Goal: Information Seeking & Learning: Learn about a topic

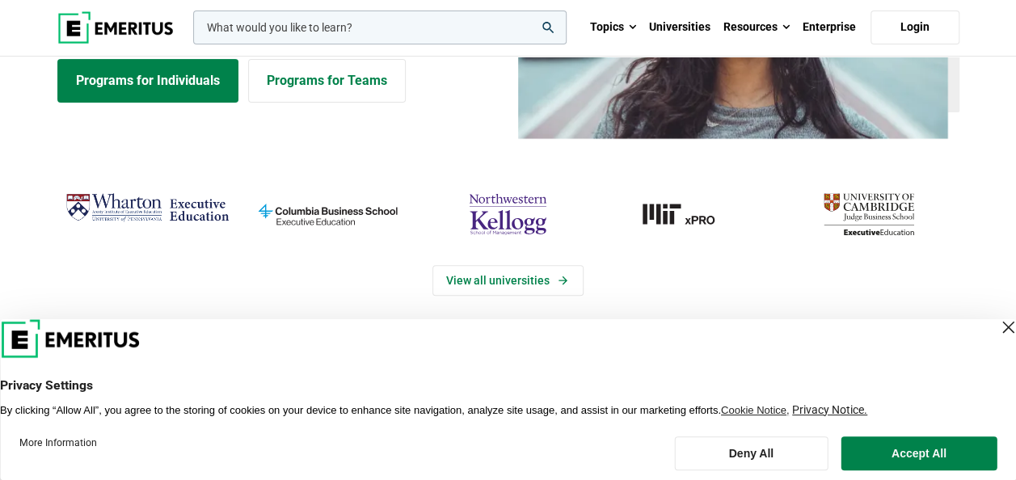
scroll to position [243, 0]
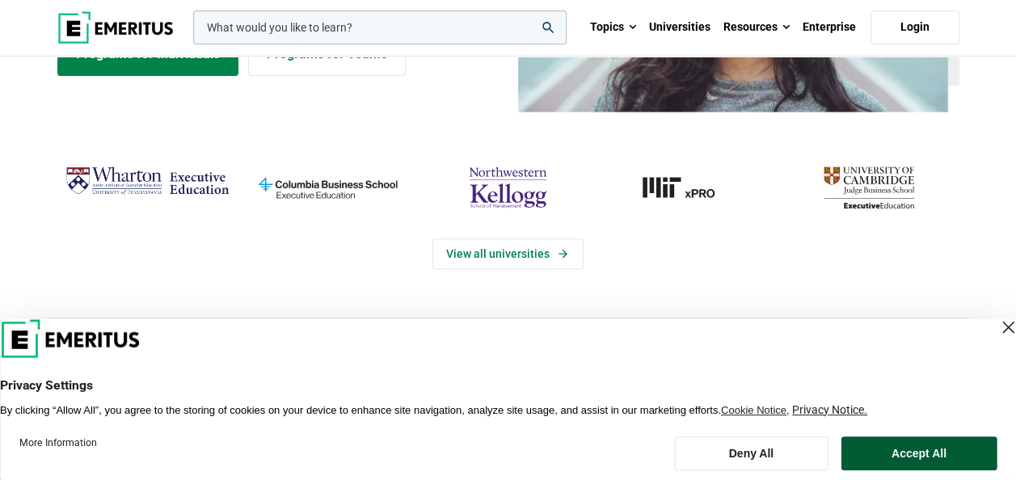
click at [916, 451] on button "Accept All" at bounding box center [920, 454] width 156 height 34
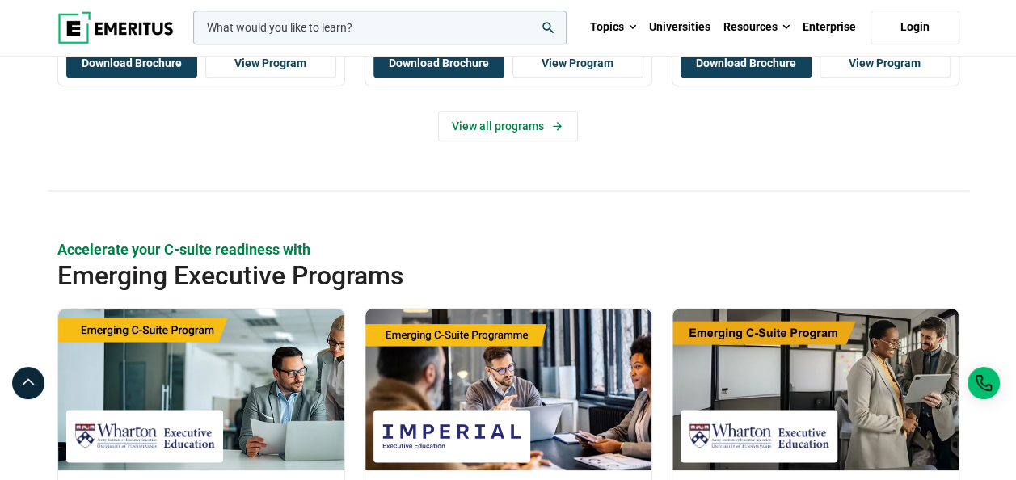
scroll to position [868, 0]
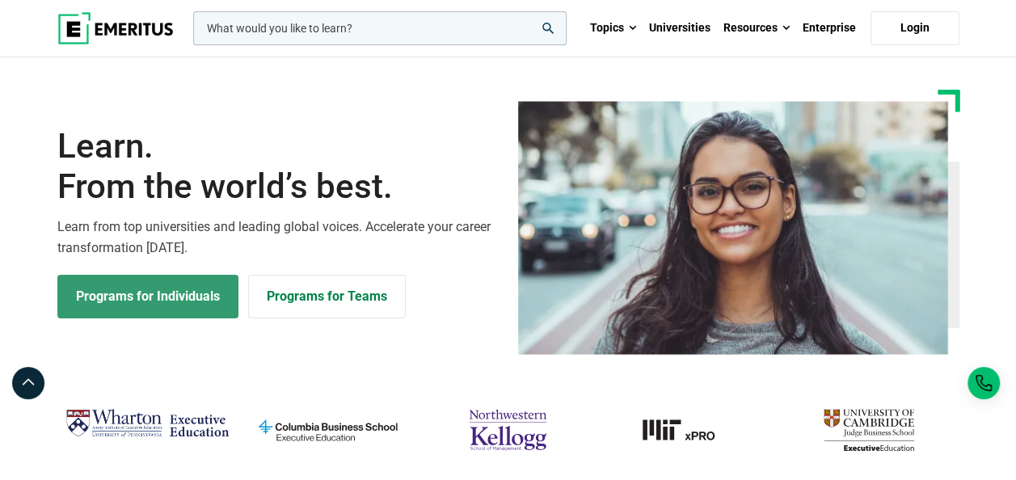
click at [189, 291] on link "Programs for Individuals" at bounding box center [147, 297] width 181 height 44
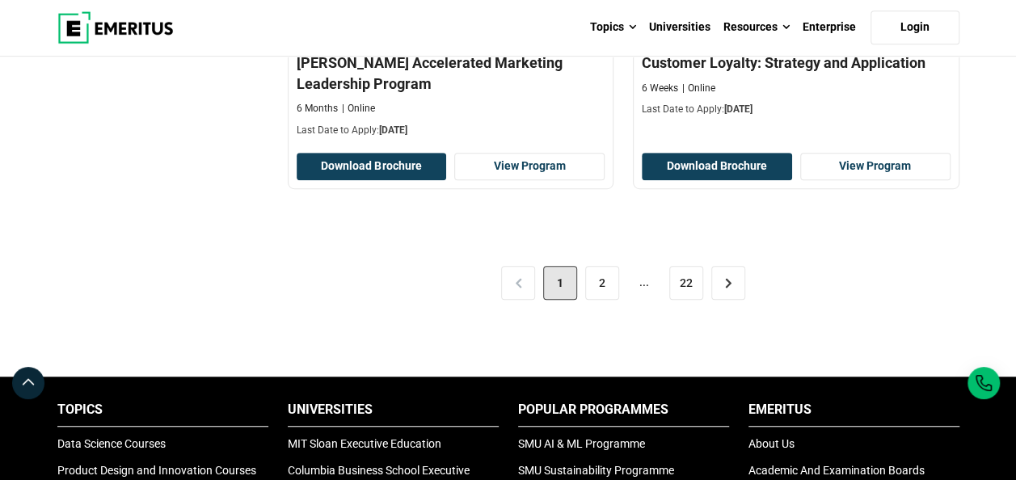
scroll to position [3477, 0]
